Goal: Task Accomplishment & Management: Manage account settings

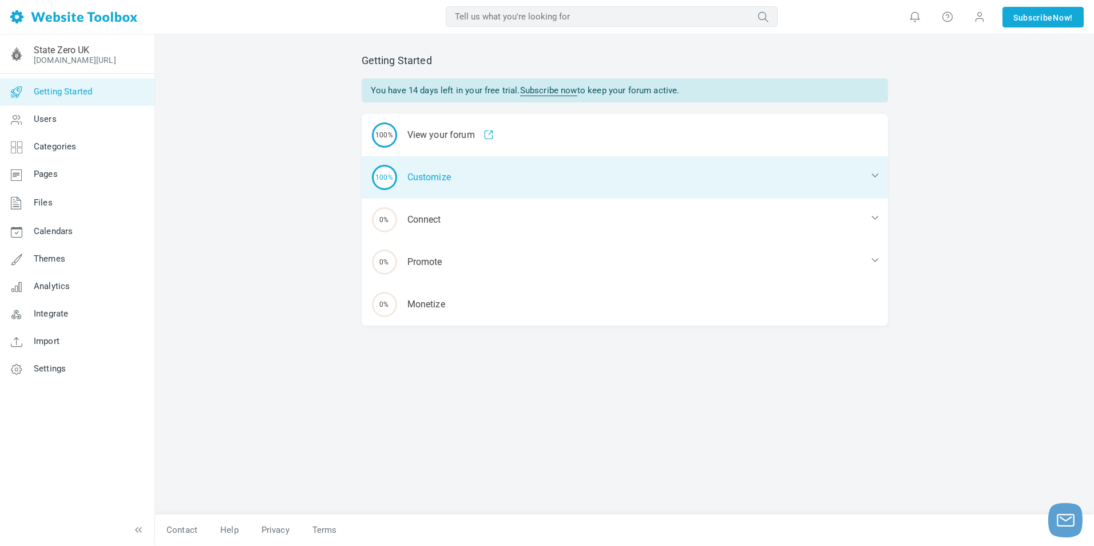
click at [457, 181] on div "100% Customize" at bounding box center [625, 177] width 527 height 42
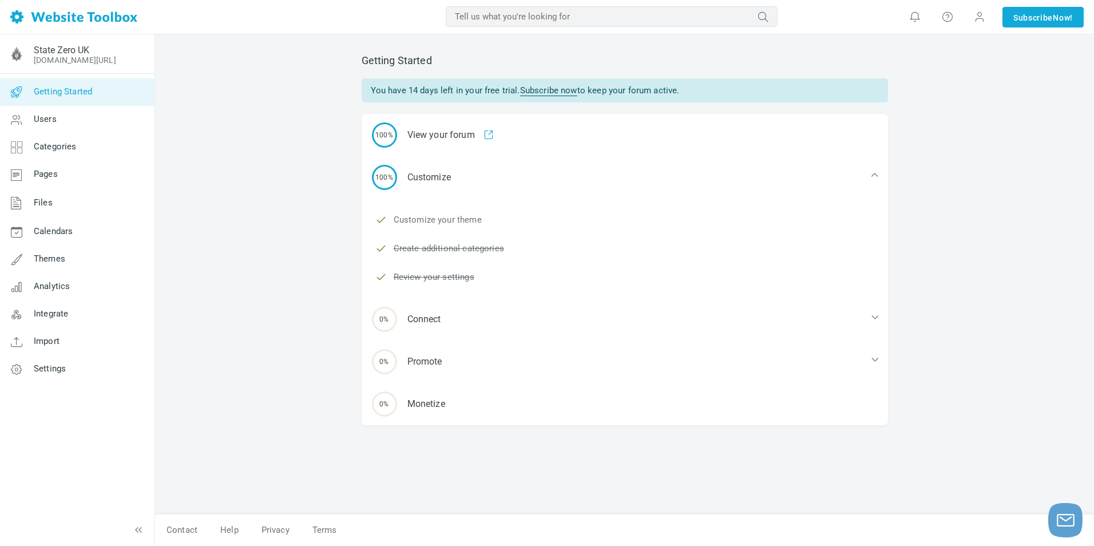
click at [444, 219] on link "Customize your theme" at bounding box center [438, 220] width 88 height 13
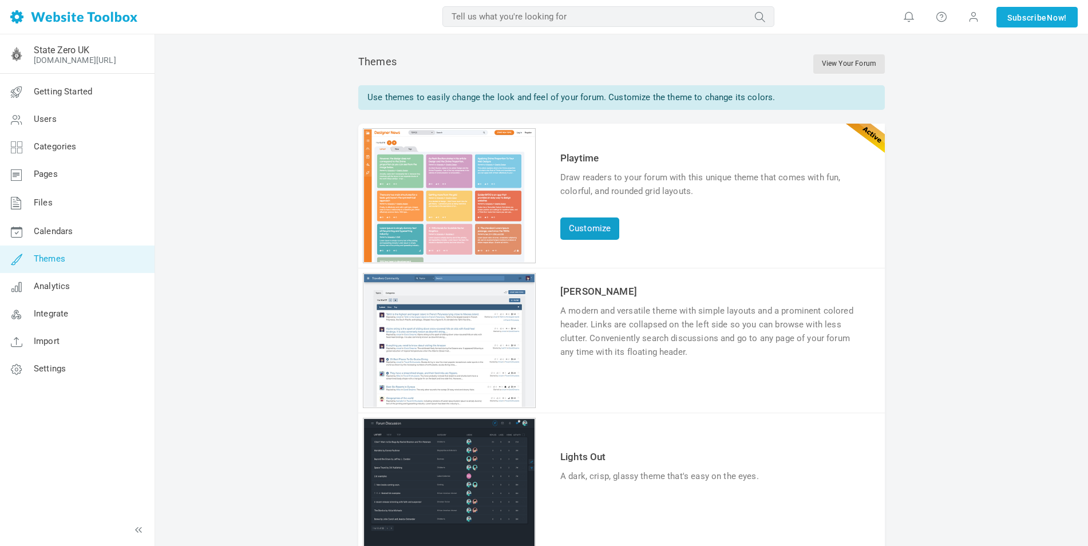
click at [594, 231] on link "Customize" at bounding box center [589, 229] width 59 height 22
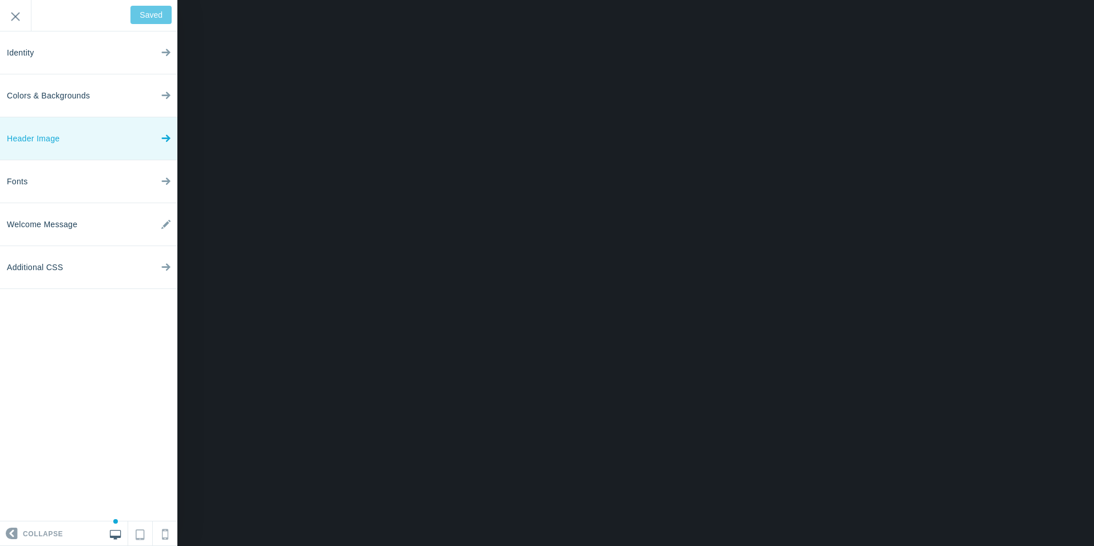
click at [74, 147] on link "Header Image" at bounding box center [88, 138] width 177 height 43
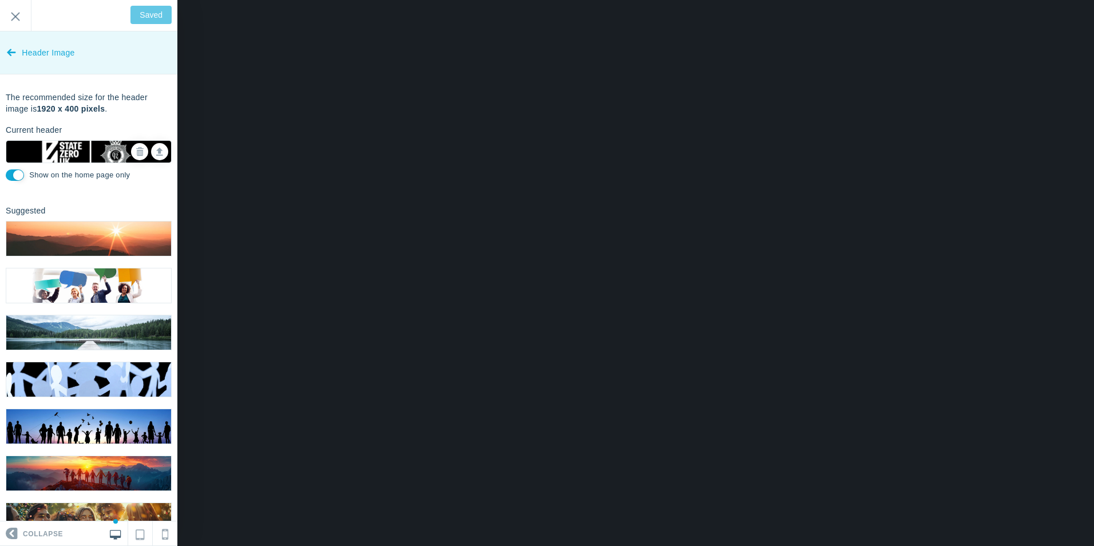
click at [17, 54] on link "Header Image" at bounding box center [88, 52] width 177 height 43
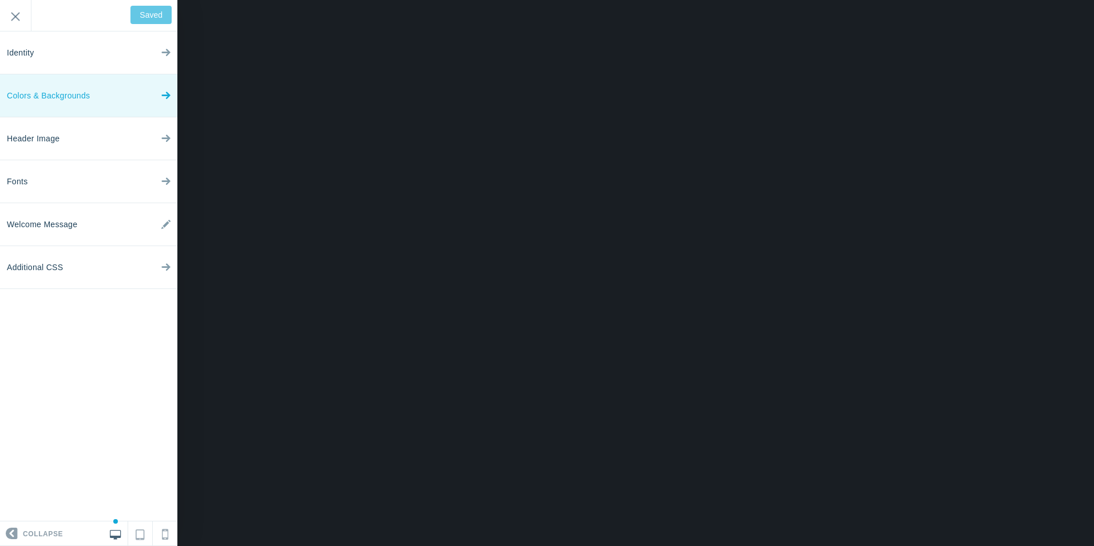
click at [76, 96] on span "Colors & Backgrounds" at bounding box center [48, 95] width 83 height 43
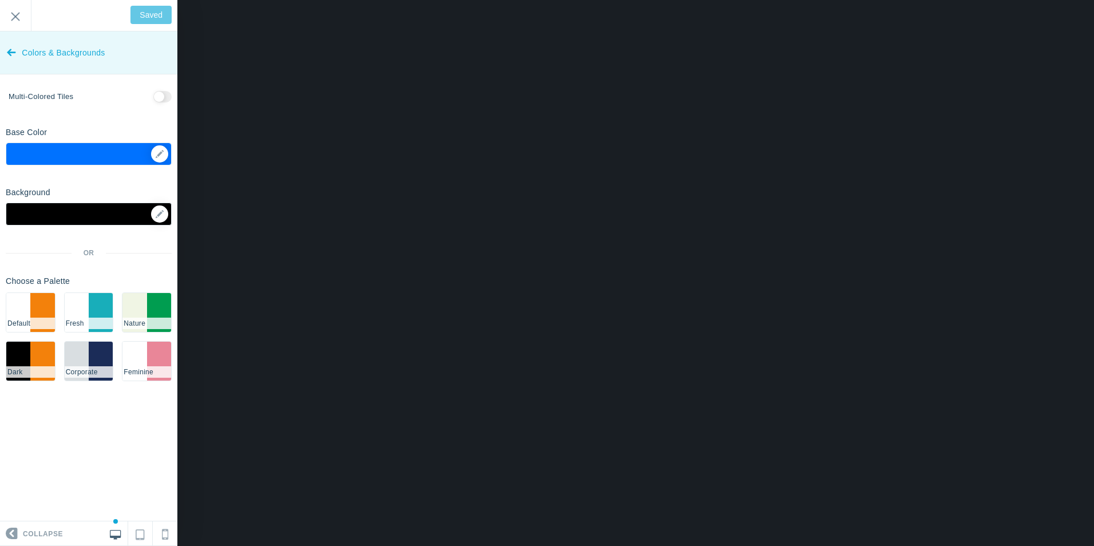
click at [13, 46] on icon at bounding box center [11, 50] width 9 height 43
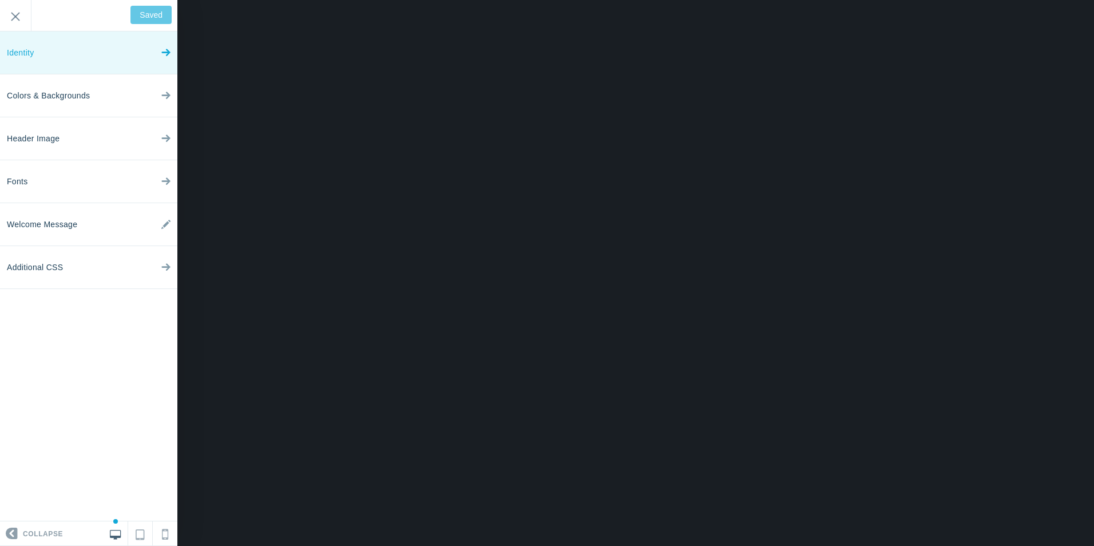
click at [75, 64] on link "Identity" at bounding box center [88, 52] width 177 height 43
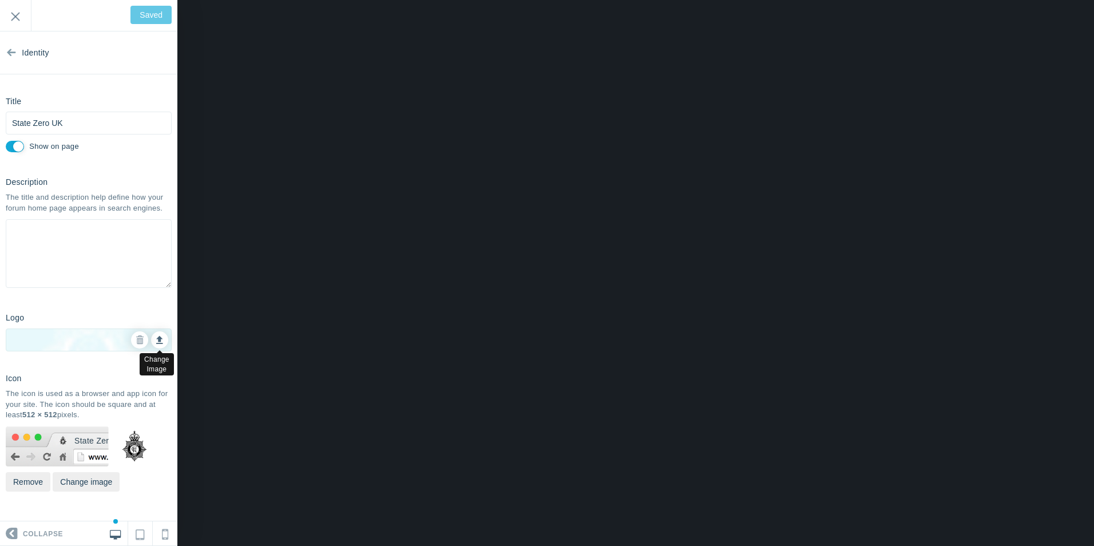
click at [160, 339] on icon at bounding box center [159, 338] width 7 height 8
type input "C:\fakepath\image-removebg-preview.png"
type input "Save"
drag, startPoint x: 87, startPoint y: 307, endPoint x: 79, endPoint y: 321, distance: 15.9
click at [87, 307] on section "Identity Title State Zero UK Please fill out this field. Show on page Descripti…" at bounding box center [88, 276] width 177 height 490
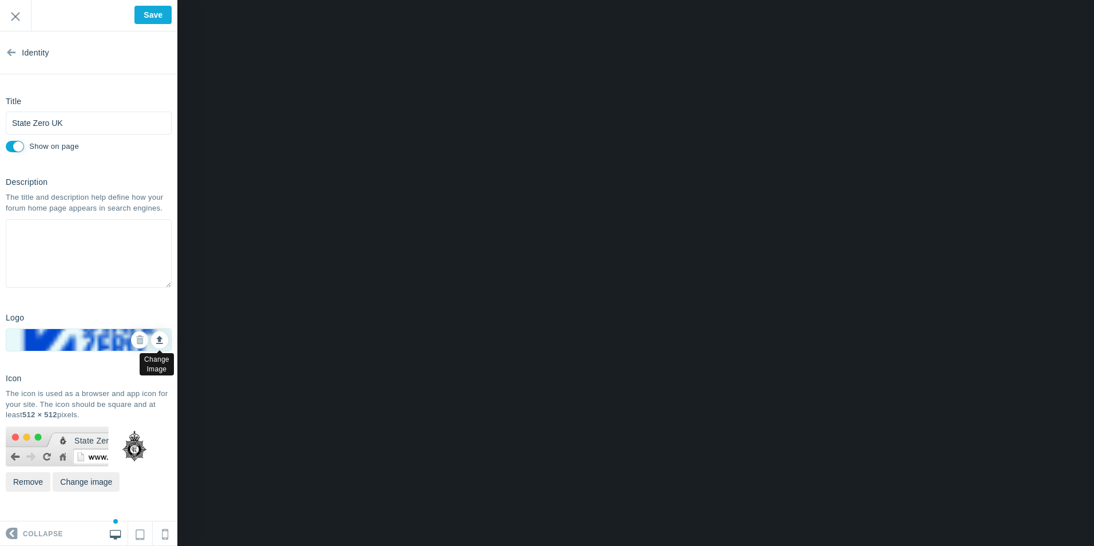
click at [160, 341] on icon at bounding box center [159, 338] width 7 height 8
type input "C:\fakepath\logo1-removebg-preview.png"
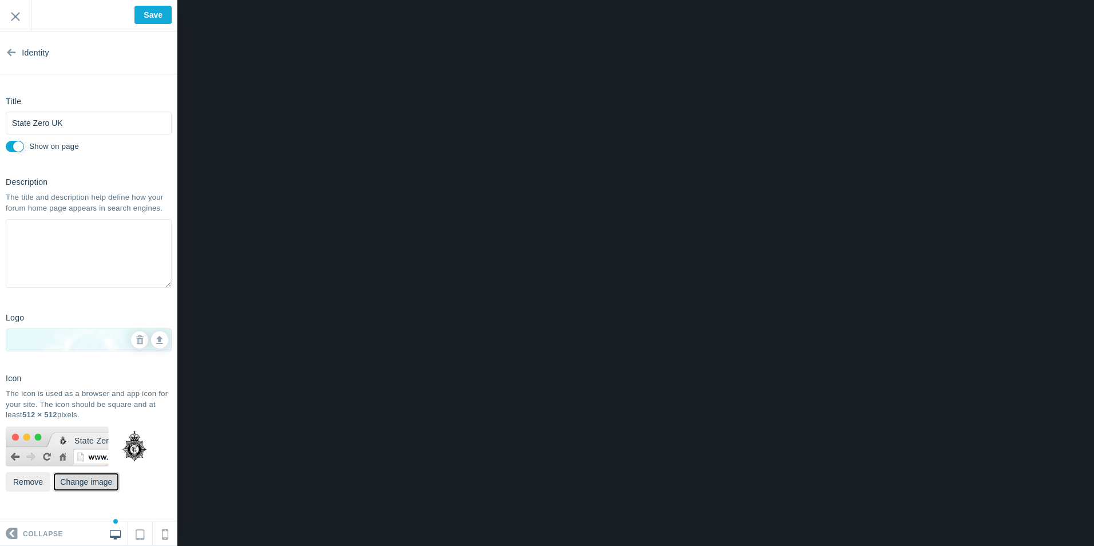
click at [77, 484] on button "Change image" at bounding box center [86, 481] width 67 height 19
type input "C:\fakepath\image-removebg-preview.png"
click at [159, 341] on icon at bounding box center [159, 338] width 7 height 8
type input "C:\fakepath\image-removebg-preview.png"
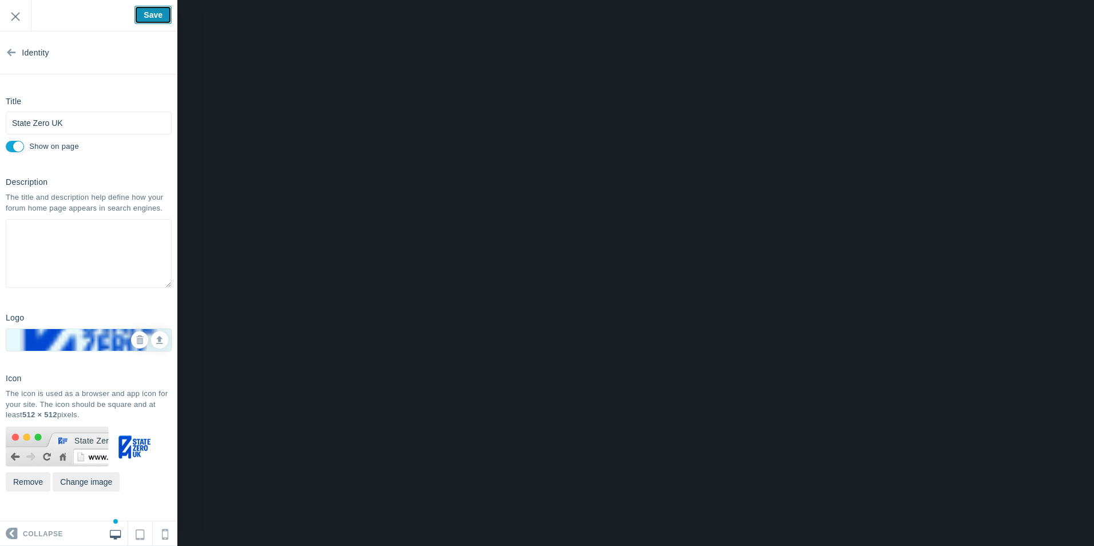
click at [161, 12] on input "Save" at bounding box center [153, 15] width 37 height 18
type input "Saved"
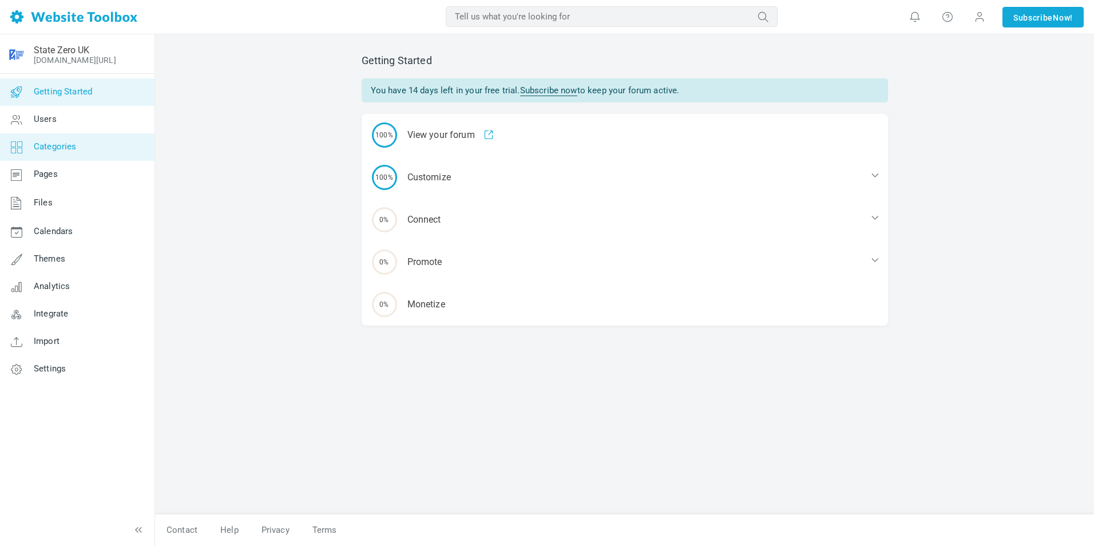
click at [78, 148] on link "Categories" at bounding box center [76, 146] width 155 height 27
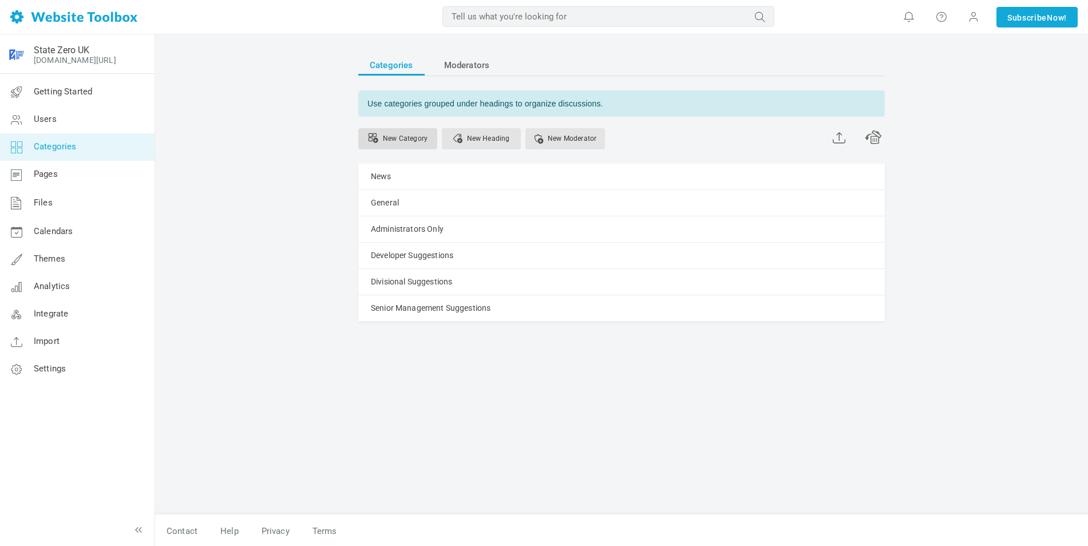
click at [414, 137] on link "New Category" at bounding box center [397, 138] width 79 height 21
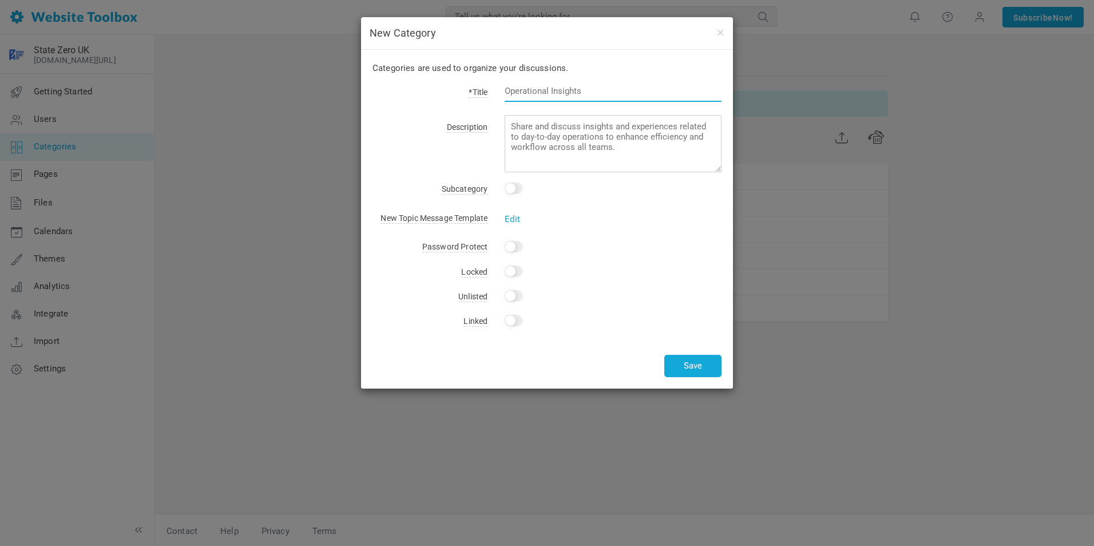
click at [536, 93] on input "text" at bounding box center [613, 91] width 217 height 22
click at [506, 88] on input "Applications" at bounding box center [613, 91] width 217 height 22
type input "Open Applications"
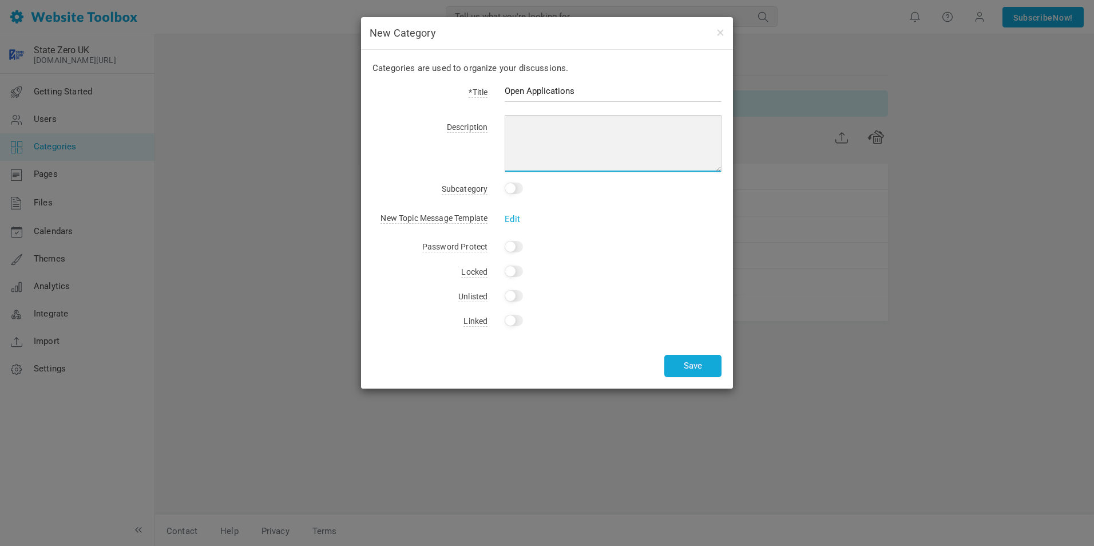
click at [523, 125] on textarea at bounding box center [613, 143] width 217 height 57
type textarea "Here you can find all the Open Applications and apply if you want to."
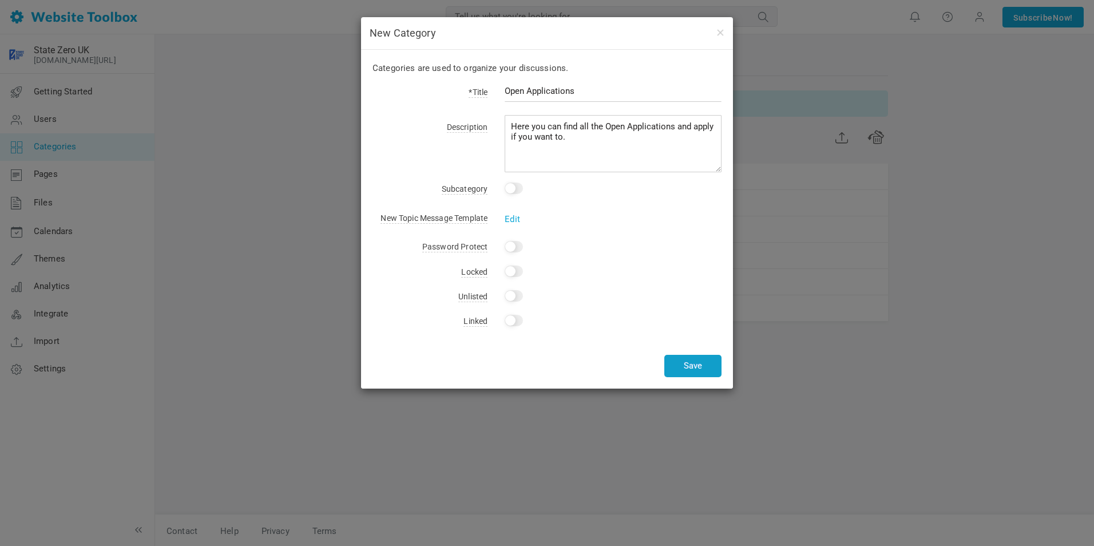
click at [692, 363] on button "Save" at bounding box center [693, 366] width 57 height 22
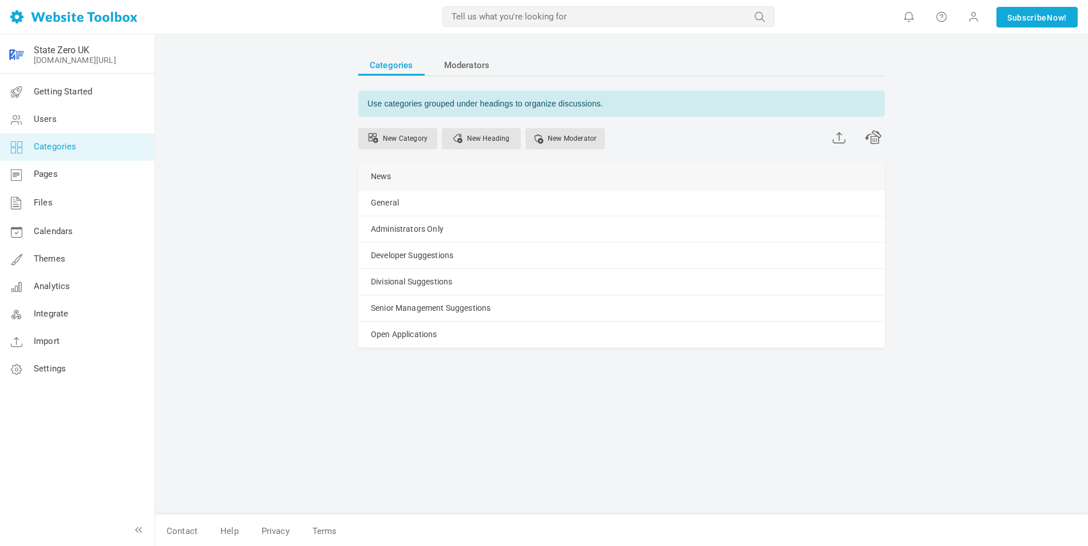
click at [0, 0] on link "Manage" at bounding box center [0, 0] width 0 height 0
click at [721, 151] on div "New Category New Heading New Moderator" at bounding box center [621, 140] width 527 height 47
click at [0, 0] on link "Manage" at bounding box center [0, 0] width 0 height 0
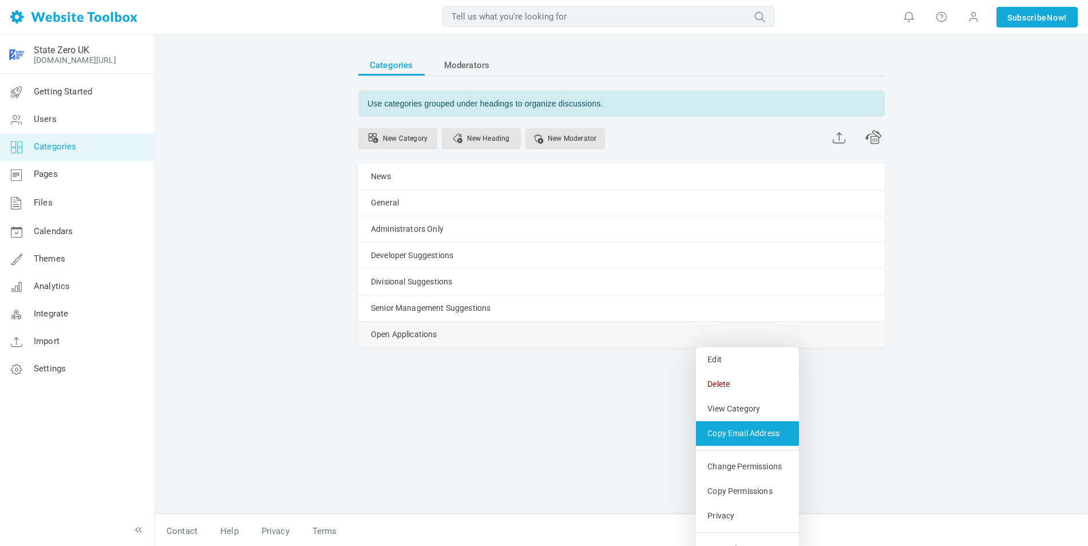
click at [744, 431] on link "Copy Email Address" at bounding box center [747, 433] width 103 height 25
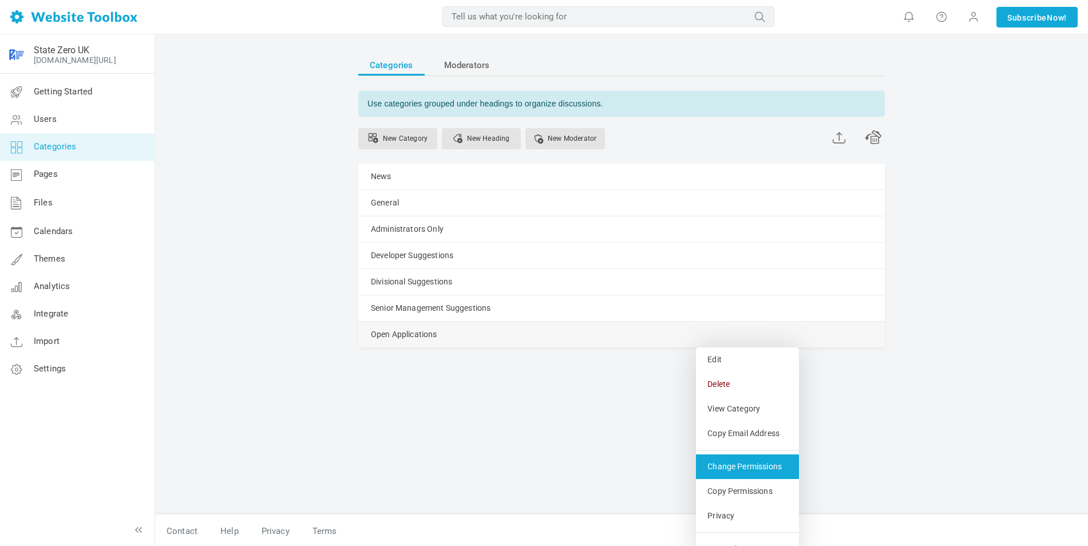
click at [747, 468] on link "Change Permissions" at bounding box center [747, 466] width 103 height 25
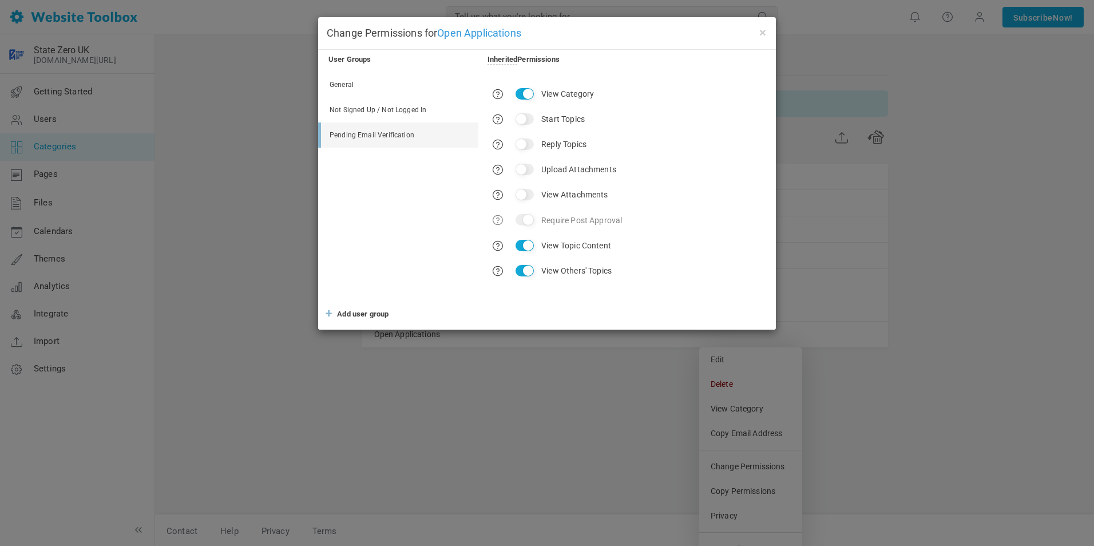
click at [387, 83] on link "General" at bounding box center [399, 84] width 157 height 25
click at [527, 118] on input "Start Topics" at bounding box center [525, 118] width 18 height 11
checkbox input "false"
click at [527, 145] on input "Reply Topics" at bounding box center [525, 144] width 18 height 11
checkbox input "false"
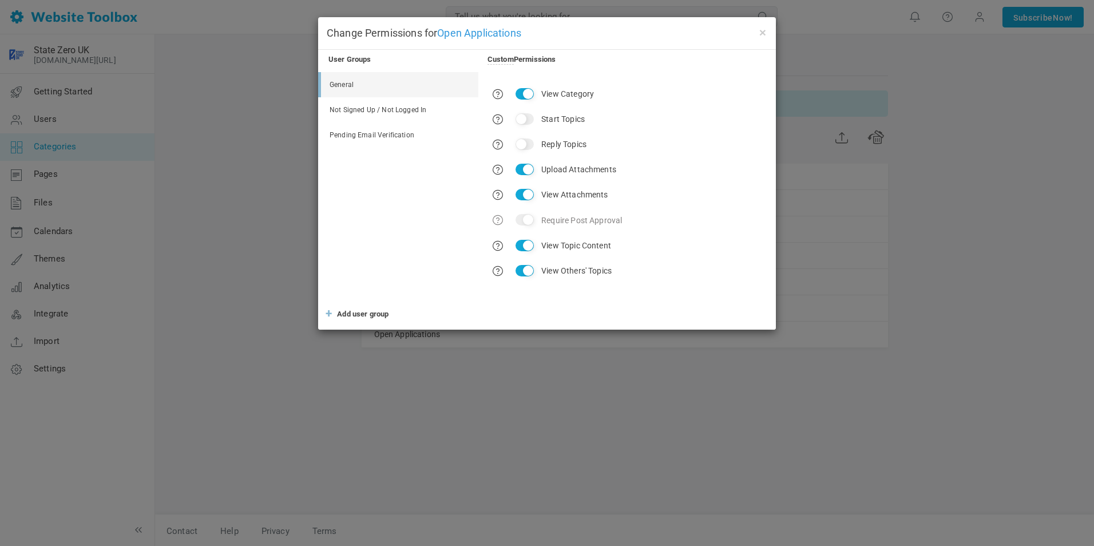
click at [525, 173] on input "Upload Attachments" at bounding box center [525, 169] width 18 height 11
checkbox input "false"
click at [530, 195] on input "View Attachments" at bounding box center [525, 194] width 18 height 11
checkbox input "false"
click at [395, 249] on ul "General Not Signed Up / Not Logged In Pending Email Verification" at bounding box center [398, 186] width 160 height 229
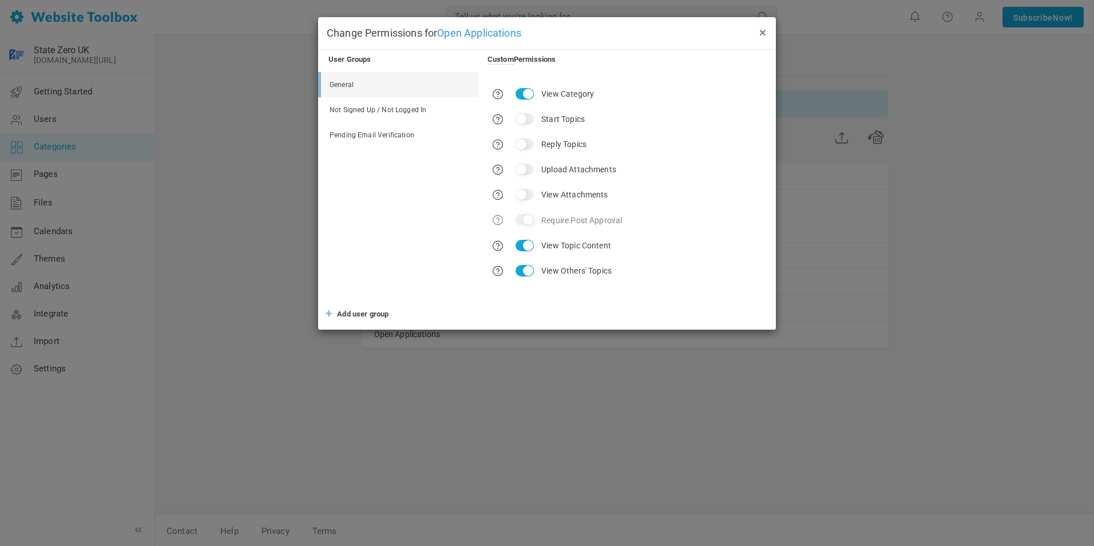
click at [761, 33] on button "×" at bounding box center [762, 32] width 9 height 13
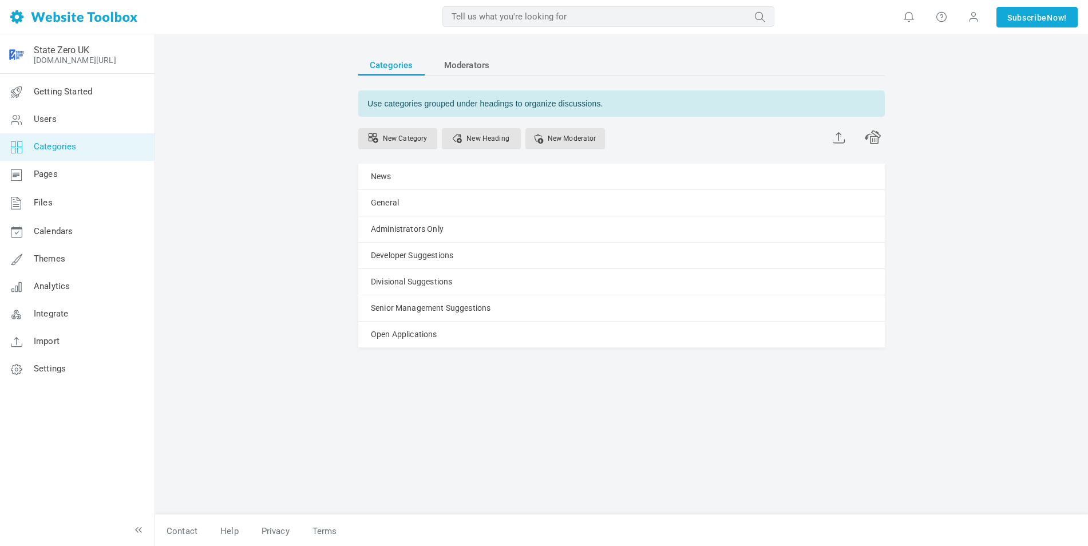
click at [1005, 57] on div "Categories Moderators Use categories grouped under headings to organize discuss…" at bounding box center [621, 290] width 933 height 513
drag, startPoint x: 283, startPoint y: 194, endPoint x: 274, endPoint y: 191, distance: 9.8
click at [283, 194] on div "Categories Moderators Use categories grouped under headings to organize discuss…" at bounding box center [621, 290] width 933 height 513
